Goal: Obtain resource: Download file/media

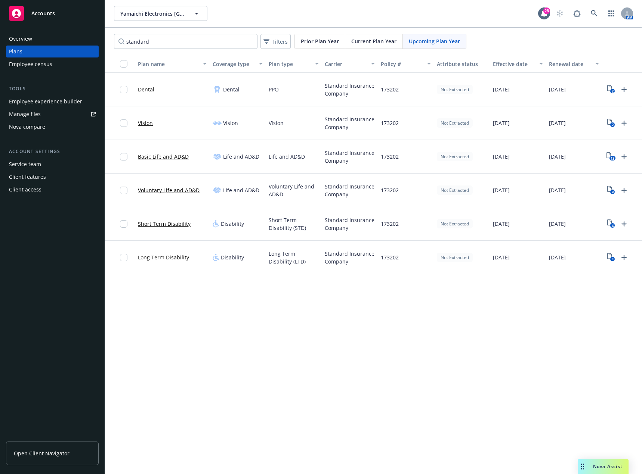
click at [27, 37] on div "Overview" at bounding box center [20, 39] width 23 height 12
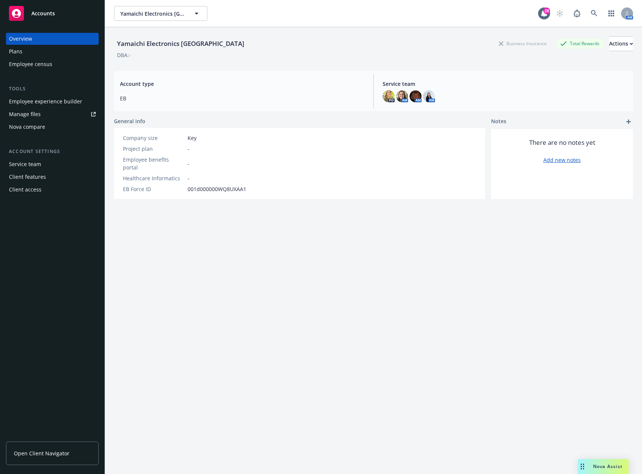
click at [38, 192] on div "Client access" at bounding box center [25, 190] width 32 height 12
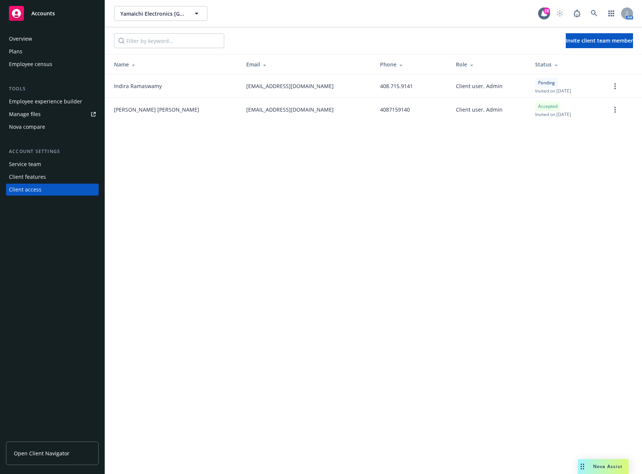
click at [26, 42] on div "Overview" at bounding box center [20, 39] width 23 height 12
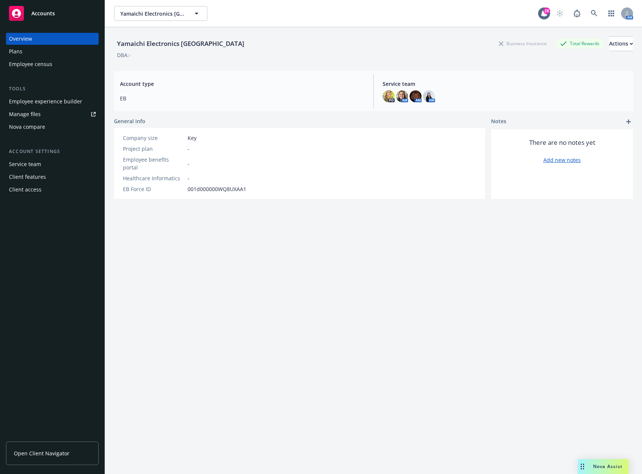
click at [30, 173] on div "Client features" at bounding box center [27, 177] width 37 height 12
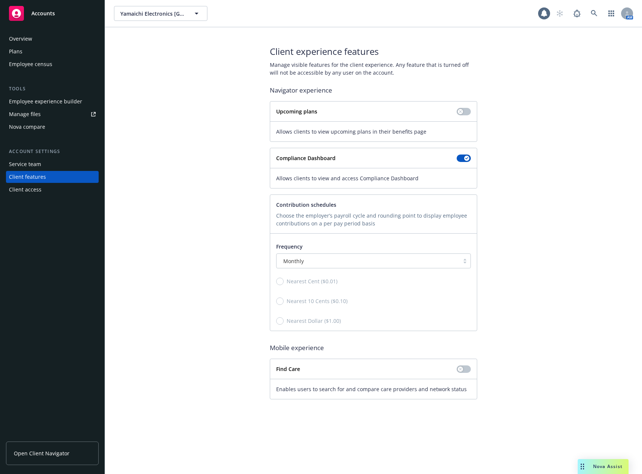
click at [55, 454] on span "Open Client Navigator" at bounding box center [42, 454] width 56 height 8
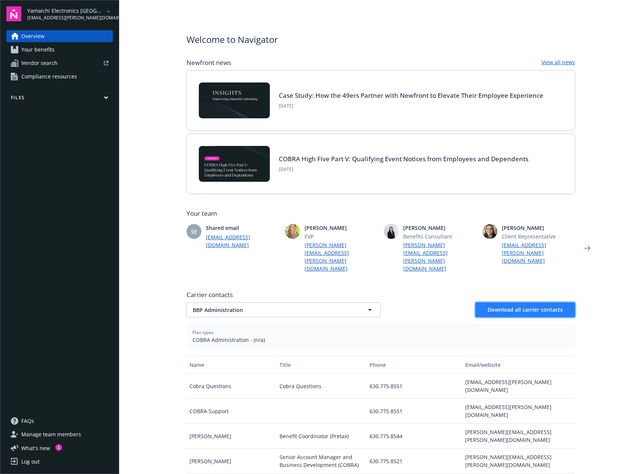
click at [508, 306] on span "Download all carrier contacts" at bounding box center [524, 309] width 75 height 7
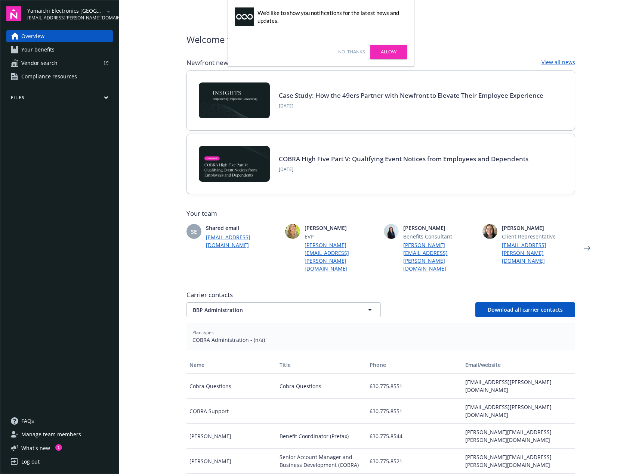
click at [342, 51] on link "No, thanks" at bounding box center [351, 52] width 27 height 7
